Goal: Information Seeking & Learning: Learn about a topic

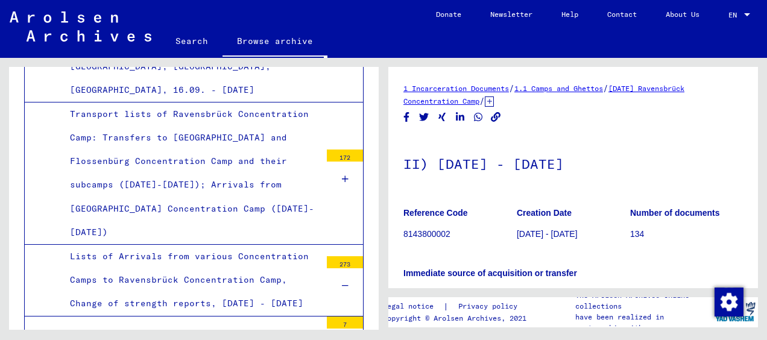
scroll to position [2229, 0]
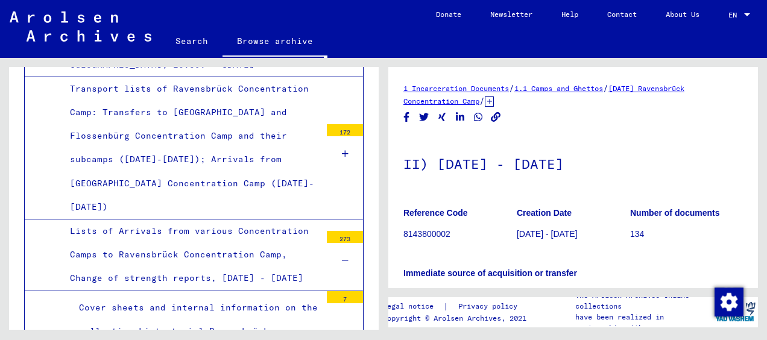
click at [228, 296] on div "Cover sheets and internal information on the collection Listmaterial Ravensbrück" at bounding box center [195, 319] width 251 height 47
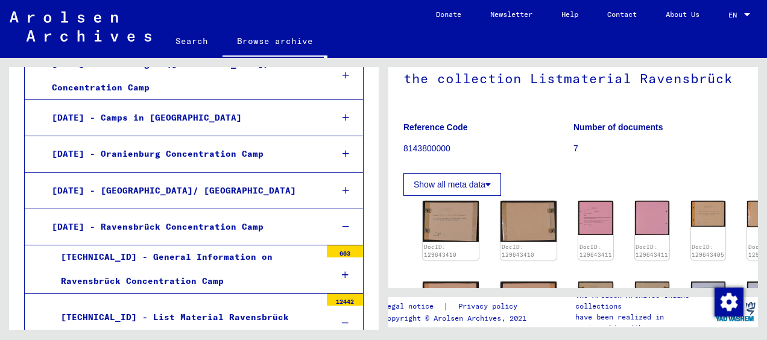
scroll to position [1514, 0]
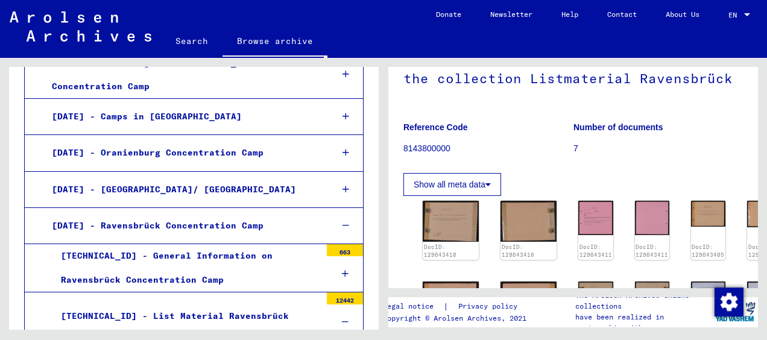
click at [342, 256] on div at bounding box center [345, 274] width 36 height 36
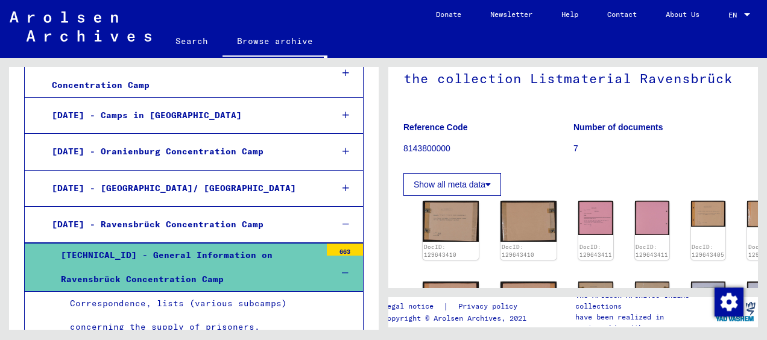
scroll to position [1512, 0]
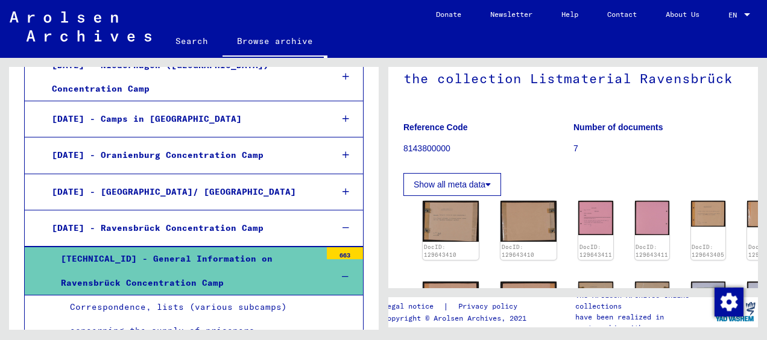
click at [342, 273] on icon at bounding box center [345, 277] width 7 height 8
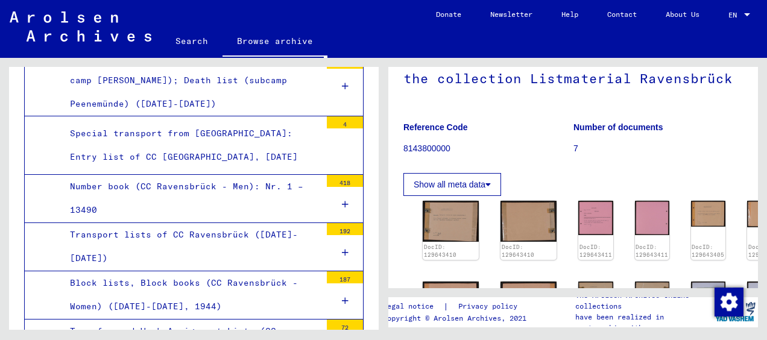
scroll to position [5542, 0]
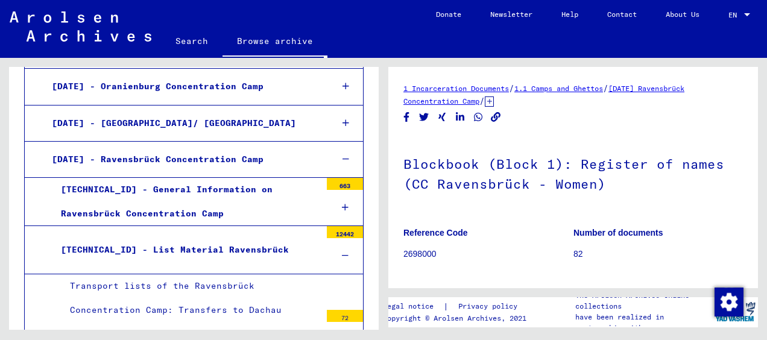
scroll to position [1581, 0]
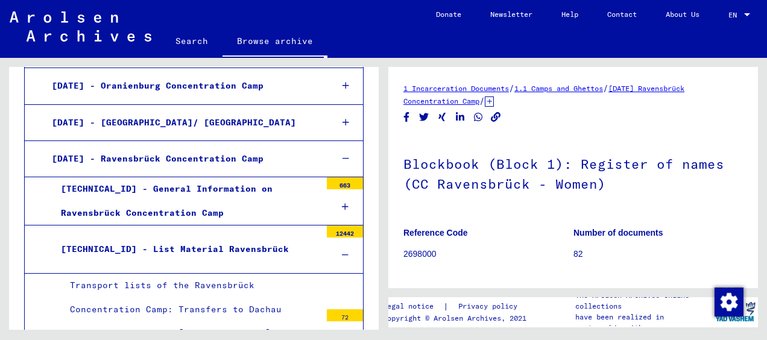
click at [342, 251] on icon at bounding box center [345, 255] width 7 height 8
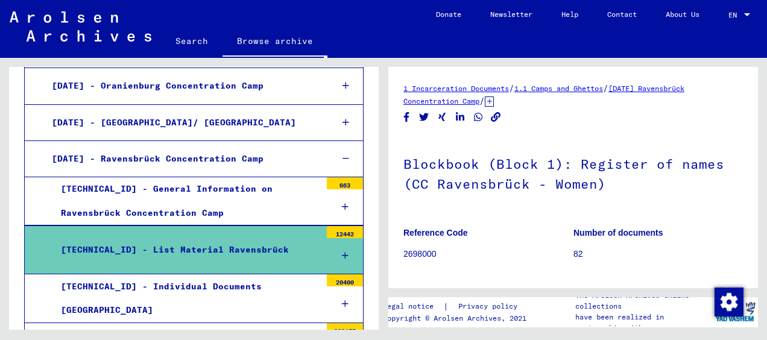
click at [342, 251] on icon at bounding box center [345, 255] width 7 height 8
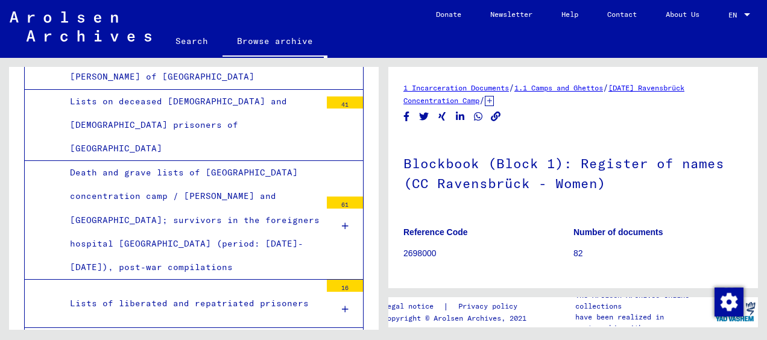
scroll to position [3782, 0]
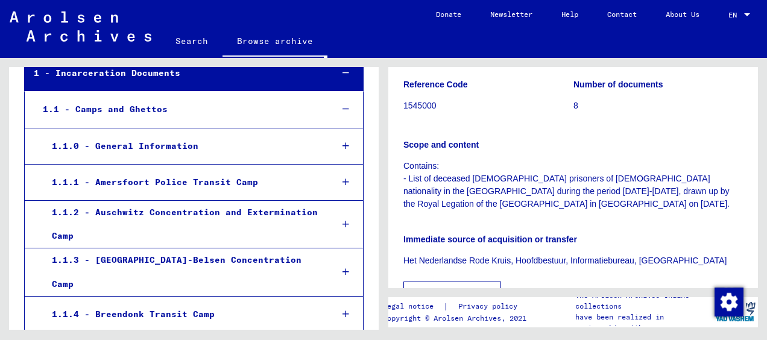
scroll to position [139, 0]
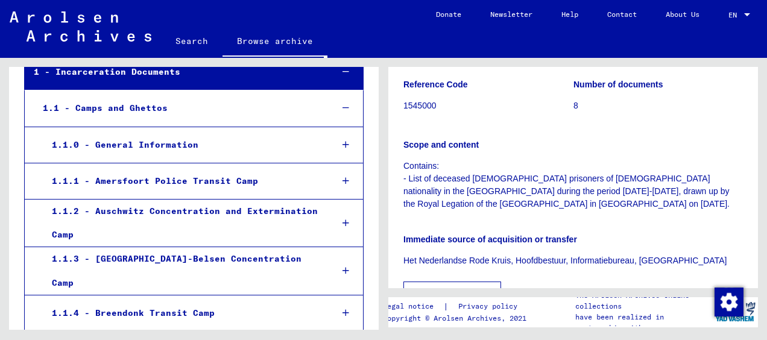
click at [257, 177] on div "1.1.1 - Amersfoort Police Transit Camp" at bounding box center [183, 181] width 280 height 24
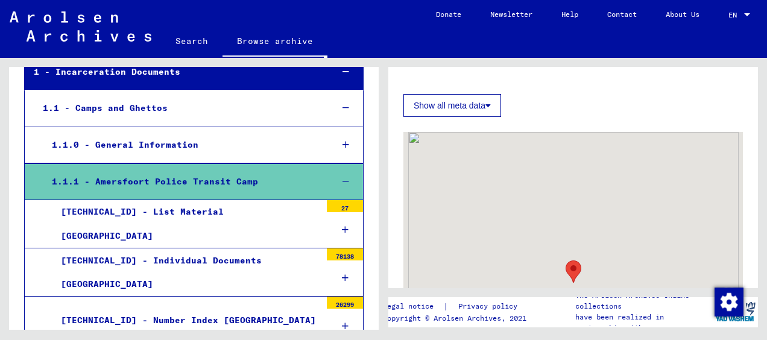
scroll to position [271, 0]
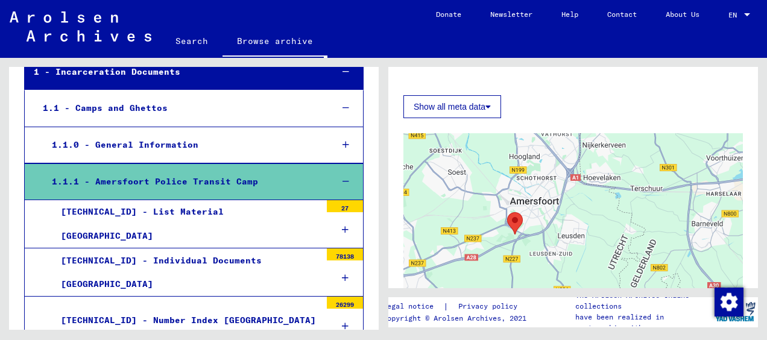
drag, startPoint x: 465, startPoint y: 274, endPoint x: 491, endPoint y: 240, distance: 42.6
click at [491, 240] on div at bounding box center [572, 283] width 339 height 301
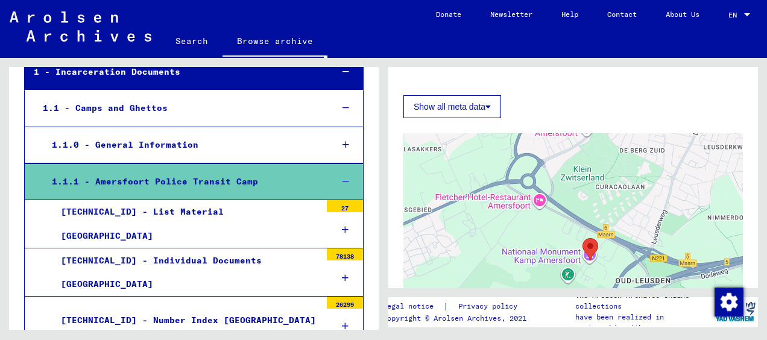
drag, startPoint x: 631, startPoint y: 154, endPoint x: 585, endPoint y: 298, distance: 151.2
click at [585, 298] on div "1 Incarceration Documents / 1.1 Camps and Ghettos / Amersfoort Police Transit C…" at bounding box center [575, 194] width 383 height 272
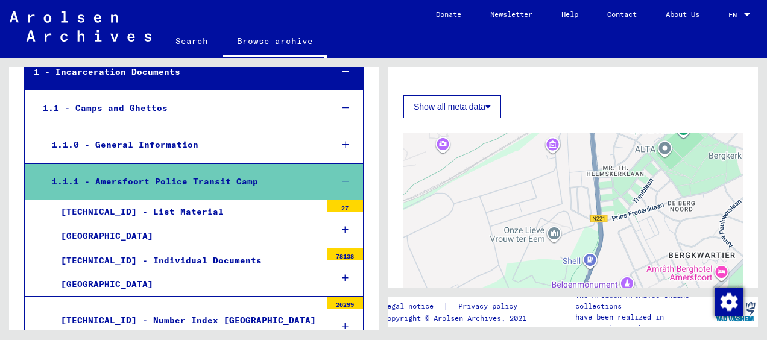
drag, startPoint x: 508, startPoint y: 199, endPoint x: 592, endPoint y: 327, distance: 153.2
click at [594, 330] on mat-sidenav-content "Search Browse archive Detailed questions/information about the documents? Send …" at bounding box center [383, 170] width 767 height 340
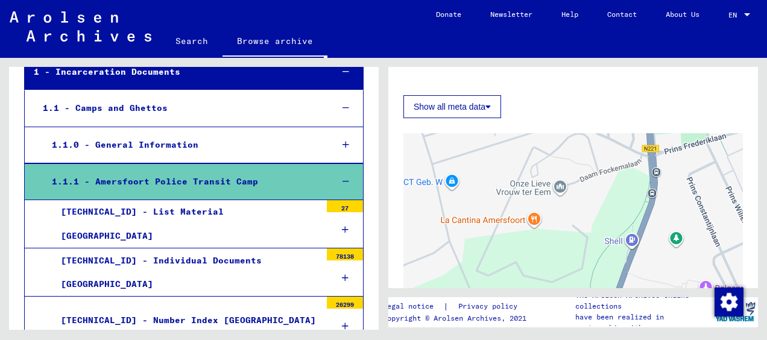
drag, startPoint x: 535, startPoint y: 224, endPoint x: 485, endPoint y: 121, distance: 114.9
click at [485, 121] on div "← Naar links → Naar rechts ↑ Omhoog ↓ Omlaag + Inzoomen - Uitzoomen Home 75% na…" at bounding box center [572, 276] width 339 height 317
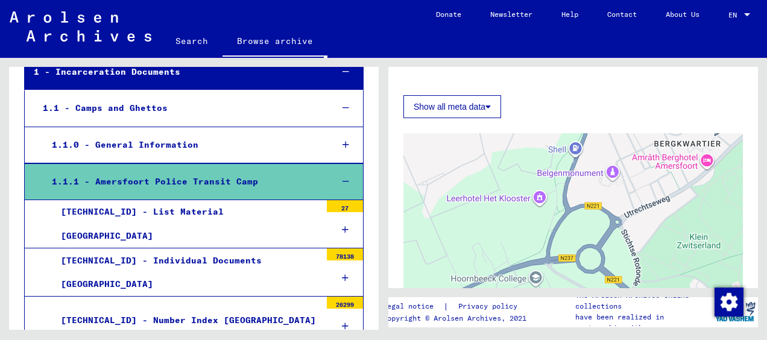
drag, startPoint x: 526, startPoint y: 188, endPoint x: 556, endPoint y: 133, distance: 63.1
click at [556, 133] on div at bounding box center [572, 283] width 339 height 301
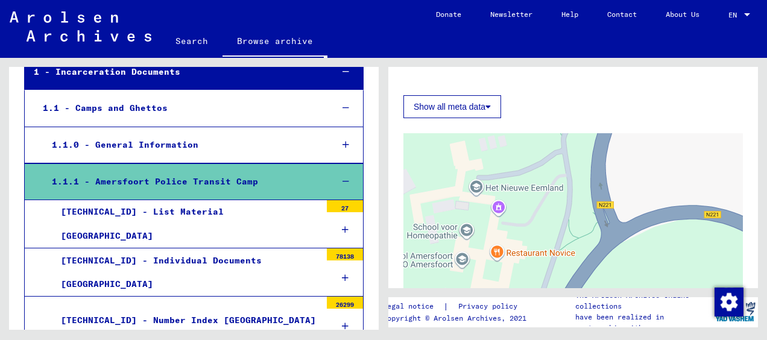
drag, startPoint x: 595, startPoint y: 195, endPoint x: 503, endPoint y: 197, distance: 91.7
click at [503, 197] on div at bounding box center [572, 283] width 339 height 301
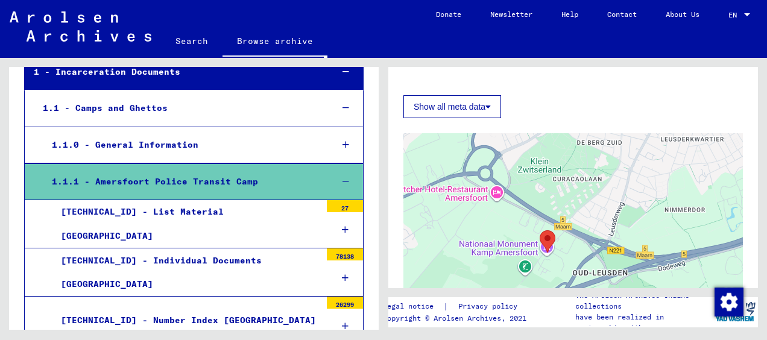
drag, startPoint x: 503, startPoint y: 197, endPoint x: 456, endPoint y: 149, distance: 67.8
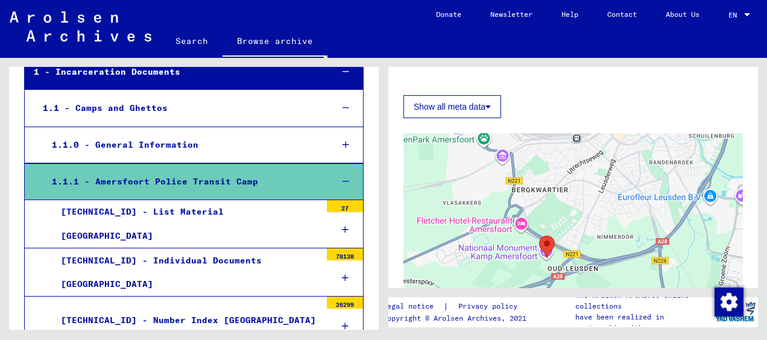
drag, startPoint x: 464, startPoint y: 148, endPoint x: 511, endPoint y: 209, distance: 76.5
click at [511, 209] on div at bounding box center [572, 283] width 339 height 301
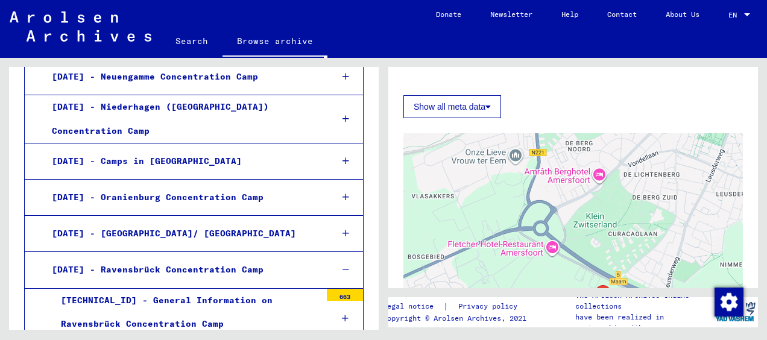
scroll to position [1693, 0]
